Goal: Information Seeking & Learning: Learn about a topic

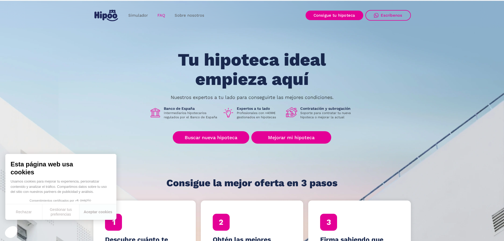
click at [166, 16] on link "FAQ" at bounding box center [161, 15] width 17 height 10
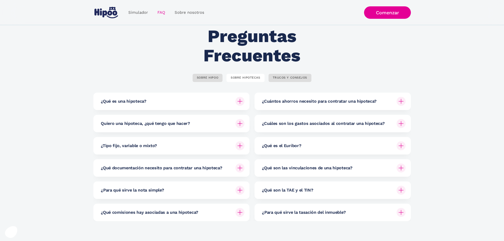
scroll to position [26, 0]
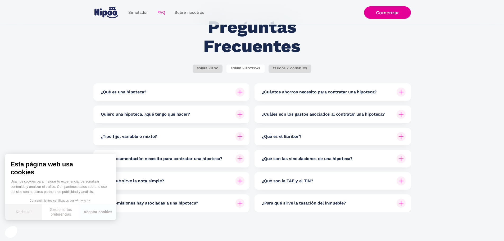
click at [24, 210] on button "Rechazar" at bounding box center [23, 212] width 37 height 16
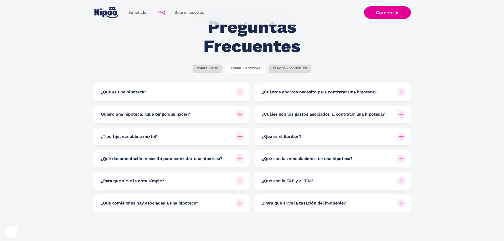
click at [245, 205] on div "¿Qué comisiones hay asociadas a una hipoteca?" at bounding box center [173, 203] width 144 height 17
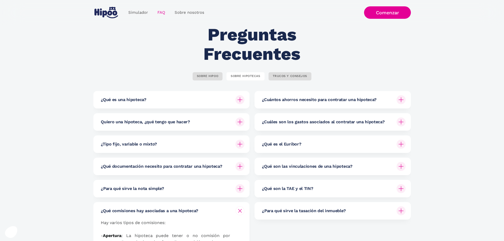
scroll to position [0, 0]
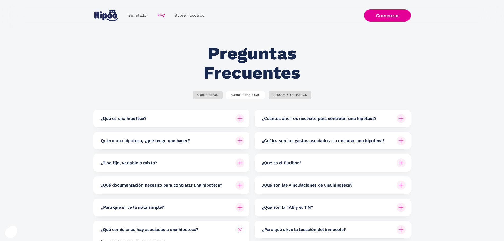
click at [240, 230] on img at bounding box center [240, 230] width 6 height 6
click at [316, 209] on div "¿Qué son la TAE y el TIN?" at bounding box center [334, 207] width 144 height 17
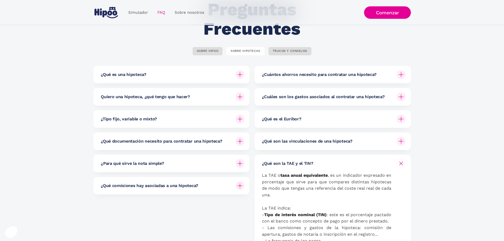
scroll to position [53, 0]
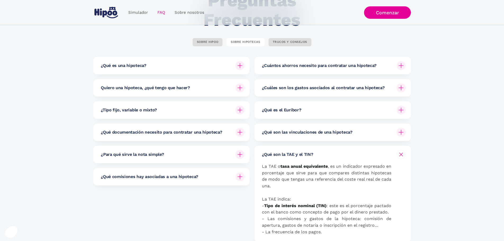
click at [358, 62] on div "¿Cuántos ahorros necesito para contratar una hipoteca?" at bounding box center [334, 65] width 144 height 17
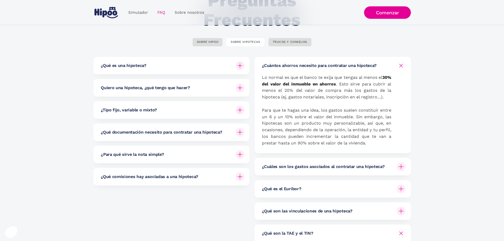
click at [359, 66] on h6 "¿Cuántos ahorros necesito para contratar una hipoteca?" at bounding box center [319, 66] width 115 height 6
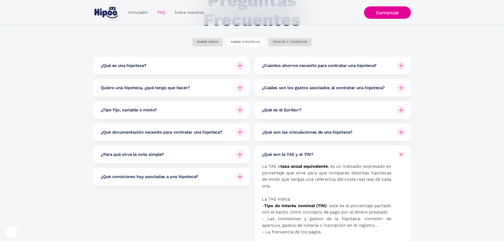
click at [286, 95] on div "¿Cuáles son los gastos asociados al contratar una hipoteca?" at bounding box center [334, 87] width 144 height 17
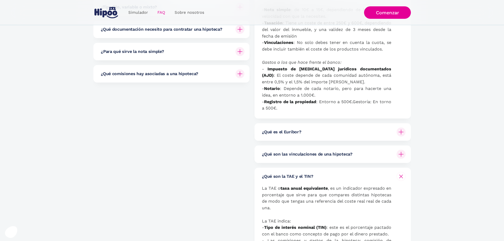
scroll to position [159, 0]
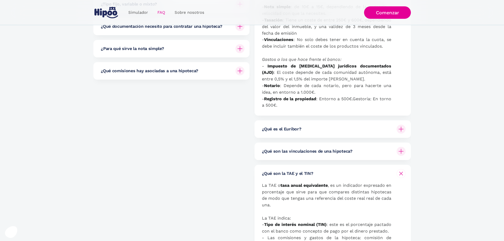
click at [295, 134] on div "¿Qué es el Euríbor?" at bounding box center [334, 128] width 144 height 17
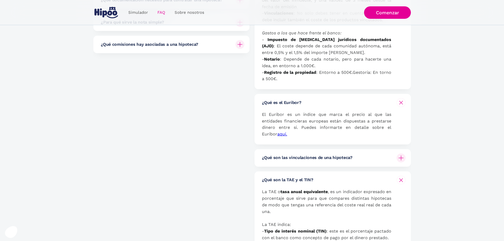
scroll to position [291, 0]
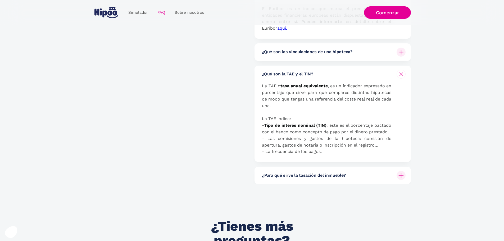
drag, startPoint x: 268, startPoint y: 130, endPoint x: 267, endPoint y: 122, distance: 7.6
drag, startPoint x: 267, startPoint y: 122, endPoint x: 272, endPoint y: 102, distance: 20.5
click at [272, 104] on p "La TAE o tasa anual equivalente , es un indicador expresado en porcentaje que s…" at bounding box center [326, 119] width 129 height 72
drag, startPoint x: 384, startPoint y: 94, endPoint x: 338, endPoint y: 96, distance: 45.3
click at [338, 96] on p "La TAE o tasa anual equivalente , es un indicador expresado en porcentaje que s…" at bounding box center [326, 119] width 129 height 72
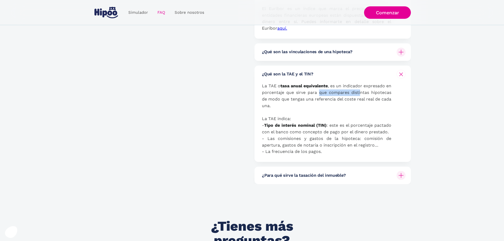
click at [340, 96] on p "La TAE o tasa anual equivalente , es un indicador expresado en porcentaje que s…" at bounding box center [326, 119] width 129 height 72
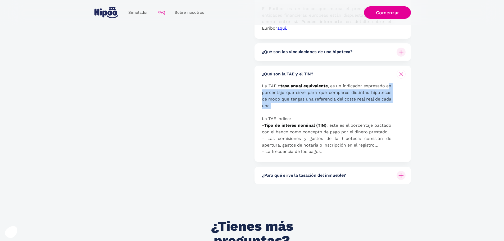
drag, startPoint x: 310, startPoint y: 105, endPoint x: 264, endPoint y: 93, distance: 46.8
click at [264, 93] on p "La TAE o tasa anual equivalente , es un indicador expresado en porcentaje que s…" at bounding box center [326, 119] width 129 height 72
click at [292, 97] on p "La TAE o tasa anual equivalente , es un indicador expresado en porcentaje que s…" at bounding box center [326, 119] width 129 height 72
drag, startPoint x: 305, startPoint y: 108, endPoint x: 325, endPoint y: 105, distance: 20.4
click at [304, 102] on p "La TAE o tasa anual equivalente , es un indicador expresado en porcentaje que s…" at bounding box center [326, 119] width 129 height 72
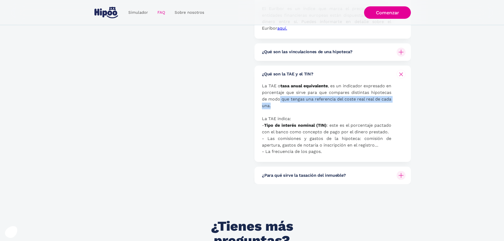
click at [326, 105] on p "La TAE o tasa anual equivalente , es un indicador expresado en porcentaje que s…" at bounding box center [326, 119] width 129 height 72
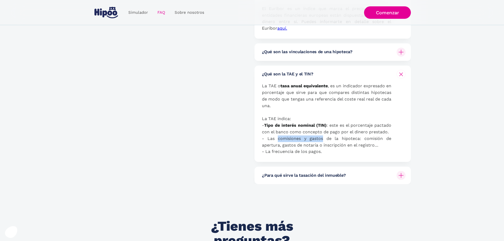
drag, startPoint x: 295, startPoint y: 137, endPoint x: 338, endPoint y: 137, distance: 42.6
click at [341, 137] on p "La TAE o tasa anual equivalente , es un indicador expresado en porcentaje que s…" at bounding box center [326, 119] width 129 height 72
click at [338, 137] on p "La TAE o tasa anual equivalente , es un indicador expresado en porcentaje que s…" at bounding box center [326, 119] width 129 height 72
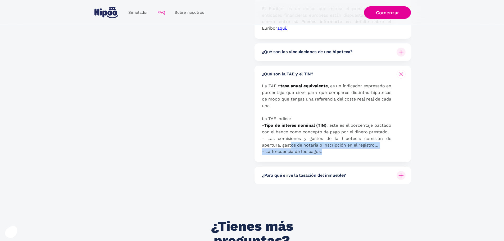
drag, startPoint x: 326, startPoint y: 153, endPoint x: 289, endPoint y: 144, distance: 37.9
click at [289, 144] on p "La TAE o tasa anual equivalente , es un indicador expresado en porcentaje que s…" at bounding box center [326, 119] width 129 height 72
click at [295, 144] on p "La TAE o tasa anual equivalente , es un indicador expresado en porcentaje que s…" at bounding box center [326, 119] width 129 height 72
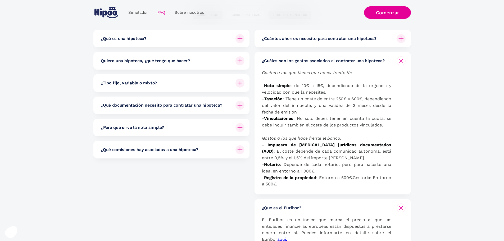
scroll to position [0, 0]
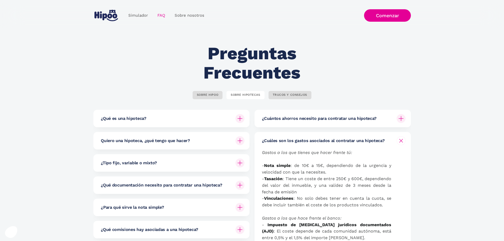
click at [185, 23] on div "Simulador FAQ Sobre nosotros Login Get Started" at bounding box center [151, 16] width 116 height 16
click at [185, 16] on link "Sobre nosotros" at bounding box center [189, 15] width 39 height 10
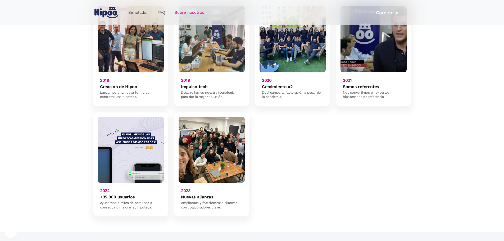
scroll to position [424, 0]
